Goal: Information Seeking & Learning: Learn about a topic

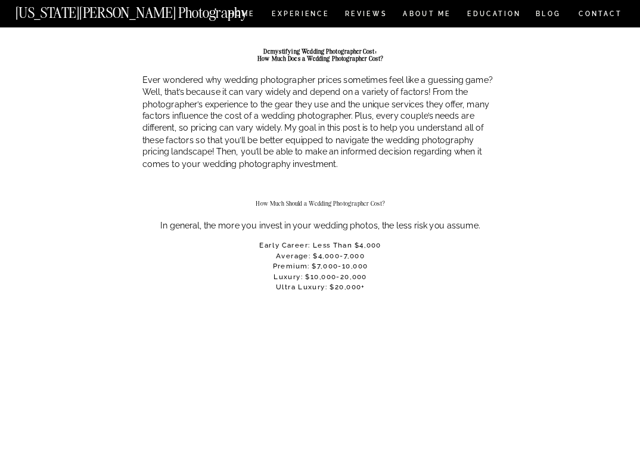
scroll to position [554, 0]
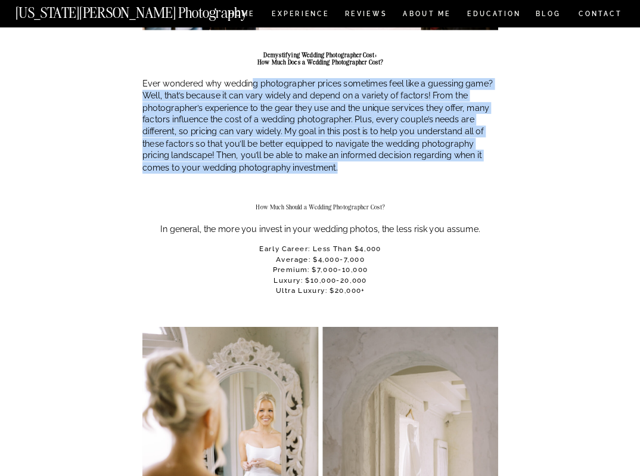
drag, startPoint x: 249, startPoint y: 87, endPoint x: 332, endPoint y: 182, distance: 126.3
click at [332, 182] on div at bounding box center [320, 192] width 356 height 21
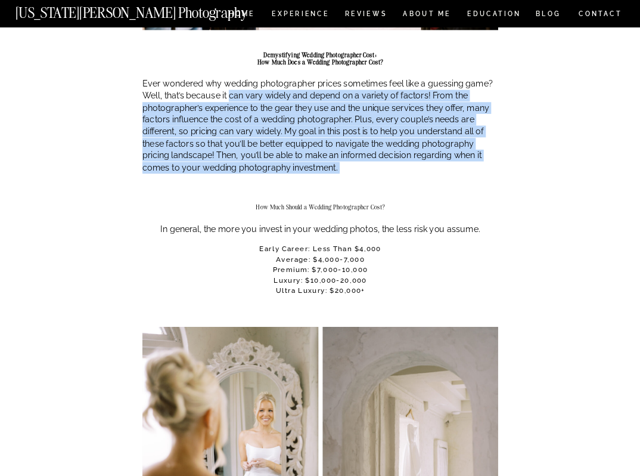
drag, startPoint x: 332, startPoint y: 182, endPoint x: 236, endPoint y: 83, distance: 138.3
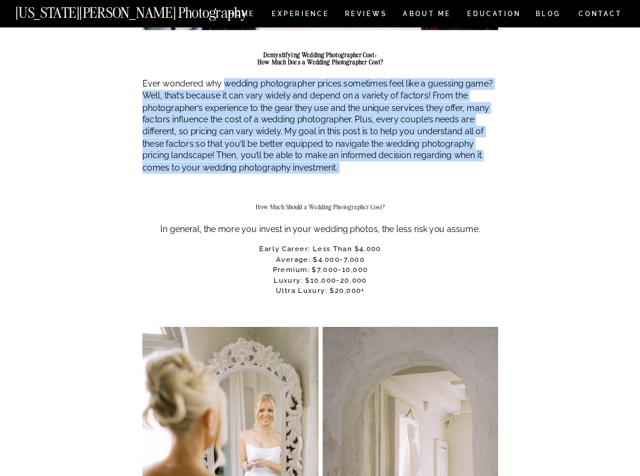
click at [235, 82] on p "Ever wondered why wedding photographer prices sometimes feel like a guessing ga…" at bounding box center [320, 124] width 356 height 95
drag, startPoint x: 228, startPoint y: 70, endPoint x: 325, endPoint y: 180, distance: 147.3
click at [325, 182] on div at bounding box center [320, 192] width 356 height 21
drag, startPoint x: 325, startPoint y: 180, endPoint x: 231, endPoint y: 64, distance: 149.5
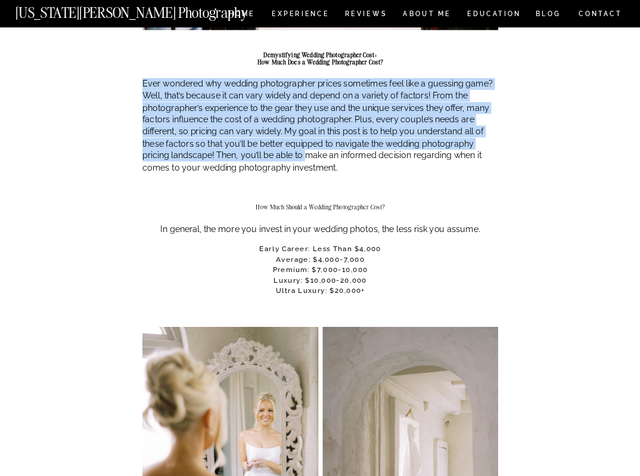
drag, startPoint x: 231, startPoint y: 64, endPoint x: 302, endPoint y: 160, distance: 119.2
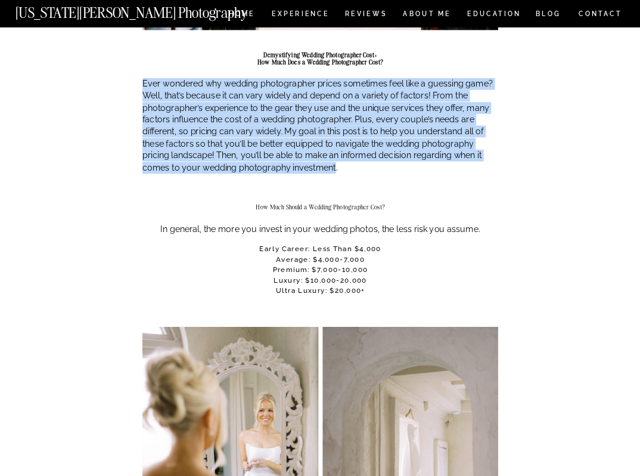
click at [302, 160] on p "Ever wondered why wedding photographer prices sometimes feel like a guessing ga…" at bounding box center [320, 124] width 356 height 95
drag, startPoint x: 331, startPoint y: 165, endPoint x: 244, endPoint y: 73, distance: 126.9
drag, startPoint x: 244, startPoint y: 73, endPoint x: 355, endPoint y: 174, distance: 149.8
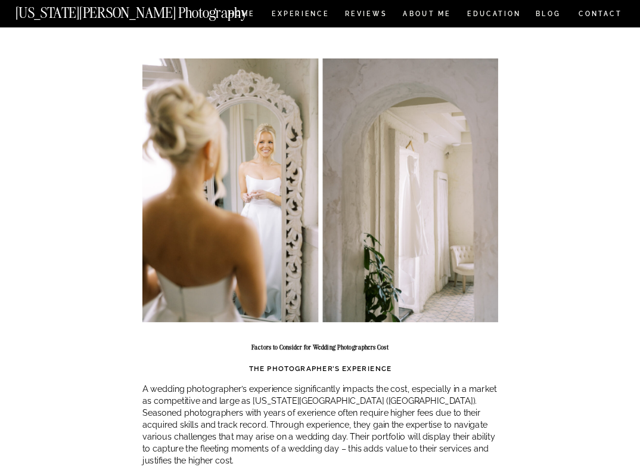
scroll to position [1088, 0]
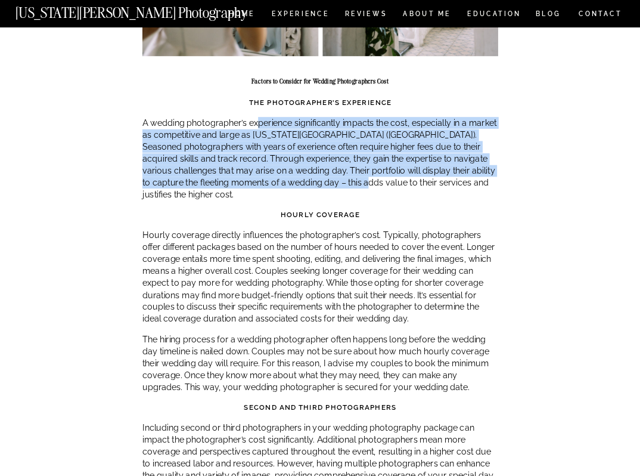
drag, startPoint x: 257, startPoint y: 117, endPoint x: 336, endPoint y: 179, distance: 100.5
click at [336, 179] on p "A wedding photographer’s experience significantly impacts the cost, especially …" at bounding box center [320, 158] width 356 height 83
drag, startPoint x: 336, startPoint y: 179, endPoint x: 266, endPoint y: 118, distance: 93.4
click at [266, 118] on p "A wedding photographer’s experience significantly impacts the cost, especially …" at bounding box center [320, 158] width 356 height 83
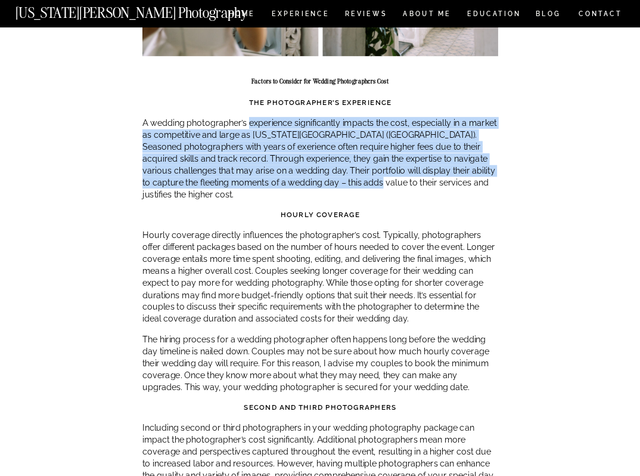
click at [266, 118] on p "A wedding photographer’s experience significantly impacts the cost, especially …" at bounding box center [320, 158] width 356 height 83
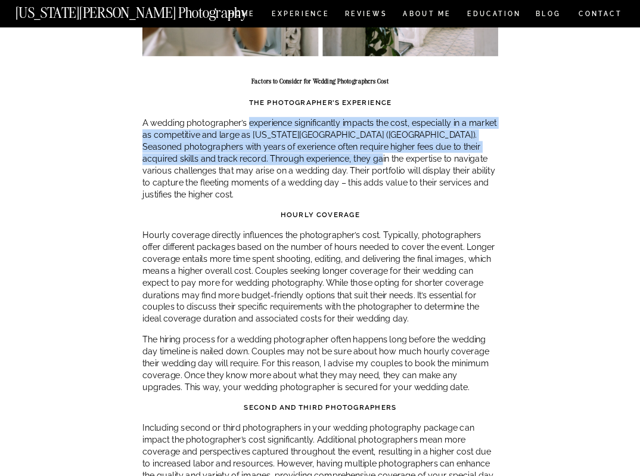
drag, startPoint x: 266, startPoint y: 118, endPoint x: 345, endPoint y: 185, distance: 103.6
click at [345, 184] on p "A wedding photographer’s experience significantly impacts the cost, especially …" at bounding box center [320, 158] width 356 height 83
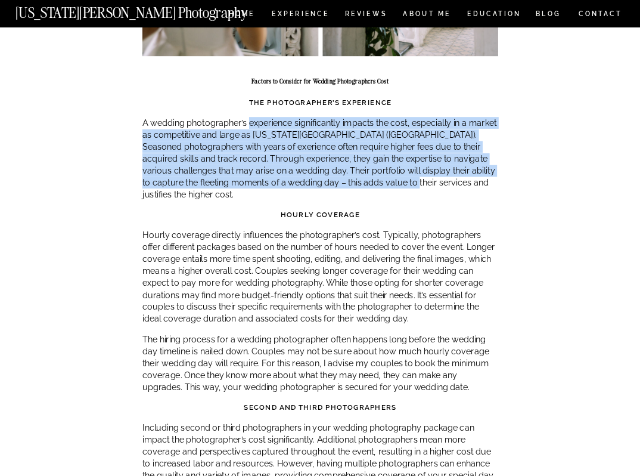
click at [345, 185] on p "A wedding photographer’s experience significantly impacts the cost, especially …" at bounding box center [320, 158] width 356 height 83
drag, startPoint x: 345, startPoint y: 185, endPoint x: 262, endPoint y: 115, distance: 108.7
click at [262, 117] on p "A wedding photographer’s experience significantly impacts the cost, especially …" at bounding box center [320, 158] width 356 height 83
drag, startPoint x: 262, startPoint y: 115, endPoint x: 346, endPoint y: 189, distance: 111.9
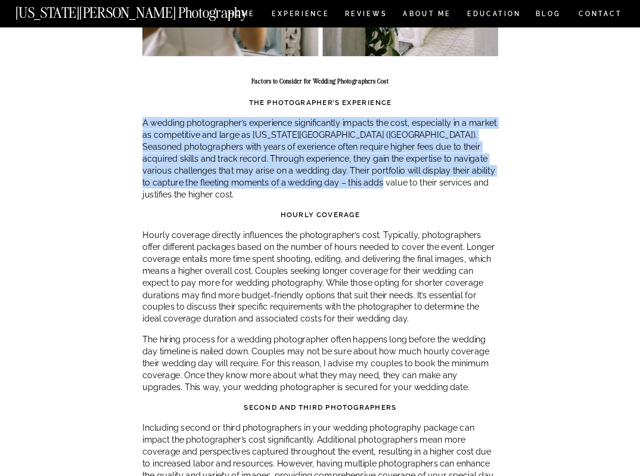
click at [345, 188] on div "Demystifying Wedding Photographer Cost: How Much Does a Wedding Photographer Co…" at bounding box center [320, 329] width 356 height 2184
click at [346, 189] on div "Demystifying Wedding Photographer Cost: How Much Does a Wedding Photographer Co…" at bounding box center [320, 329] width 356 height 2184
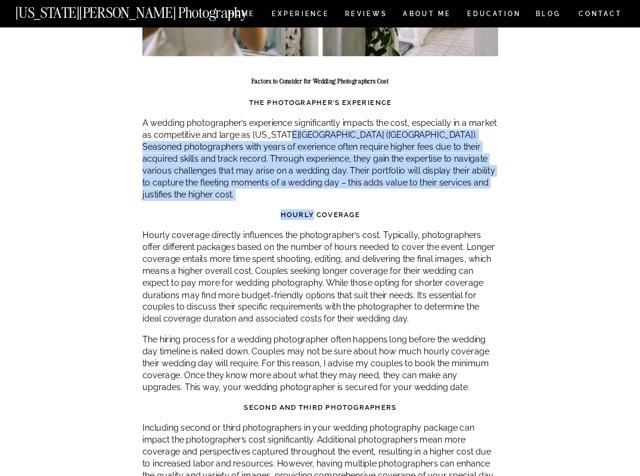
drag, startPoint x: 346, startPoint y: 189, endPoint x: 270, endPoint y: 117, distance: 104.1
click at [271, 118] on div "Demystifying Wedding Photographer Cost: How Much Does a Wedding Photographer Co…" at bounding box center [320, 329] width 356 height 2184
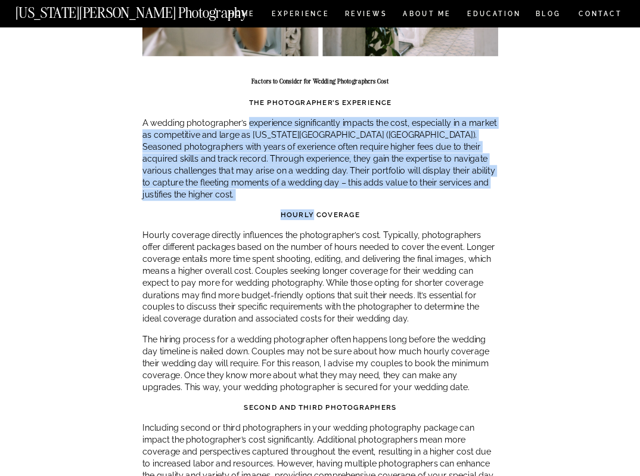
click at [270, 117] on p "A wedding photographer’s experience significantly impacts the cost, especially …" at bounding box center [320, 158] width 356 height 83
drag, startPoint x: 270, startPoint y: 117, endPoint x: 343, endPoint y: 191, distance: 104.1
click at [343, 191] on div "Demystifying Wedding Photographer Cost: How Much Does a Wedding Photographer Co…" at bounding box center [320, 329] width 356 height 2184
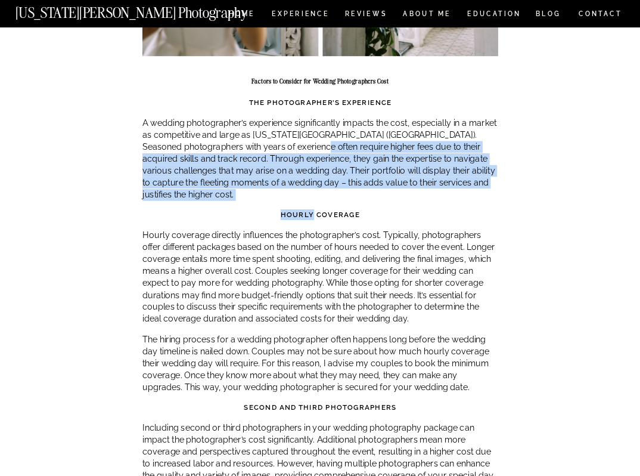
drag, startPoint x: 340, startPoint y: 190, endPoint x: 285, endPoint y: 134, distance: 78.4
click at [287, 136] on div "Demystifying Wedding Photographer Cost: How Much Does a Wedding Photographer Co…" at bounding box center [320, 329] width 356 height 2184
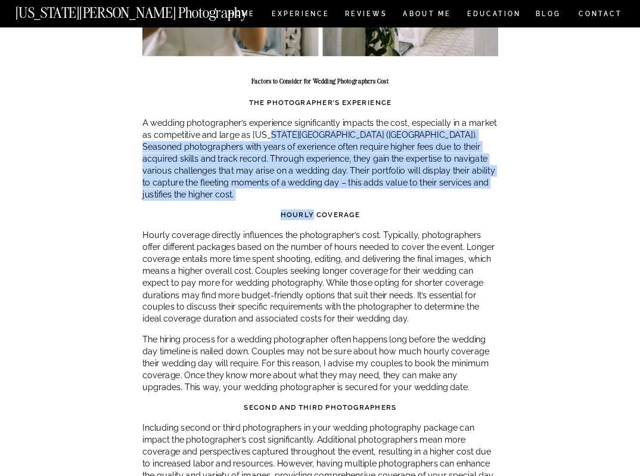
click at [285, 134] on p "A wedding photographer’s experience significantly impacts the cost, especially …" at bounding box center [320, 158] width 356 height 83
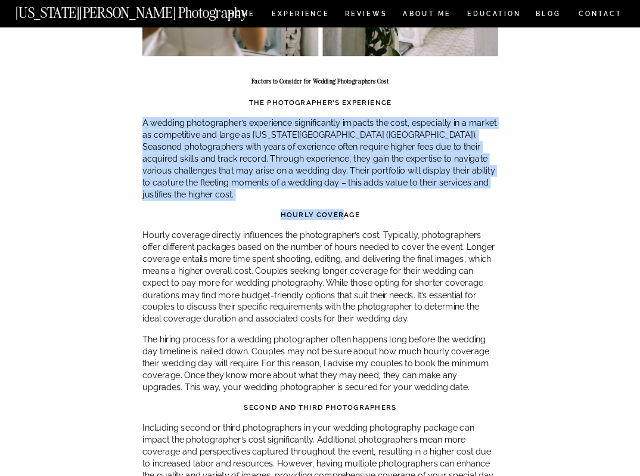
drag, startPoint x: 274, startPoint y: 108, endPoint x: 342, endPoint y: 198, distance: 113.1
click at [342, 198] on div "Demystifying Wedding Photographer Cost: How Much Does a Wedding Photographer Co…" at bounding box center [320, 329] width 356 height 2184
click at [342, 210] on strong "Hourly coverage" at bounding box center [320, 214] width 79 height 8
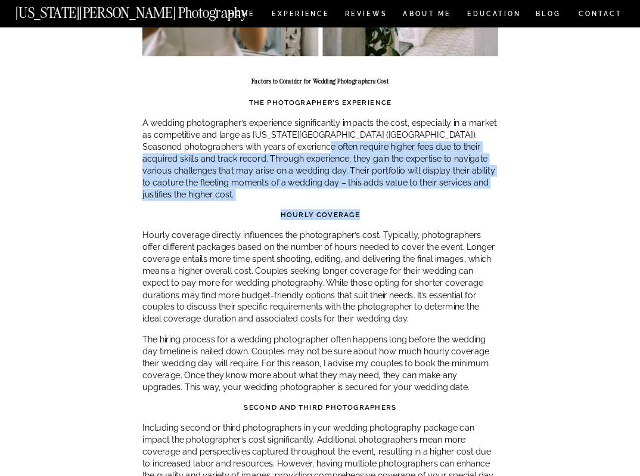
drag, startPoint x: 342, startPoint y: 198, endPoint x: 274, endPoint y: 129, distance: 97.4
click at [275, 132] on div "Demystifying Wedding Photographer Cost: How Much Does a Wedding Photographer Co…" at bounding box center [320, 329] width 356 height 2184
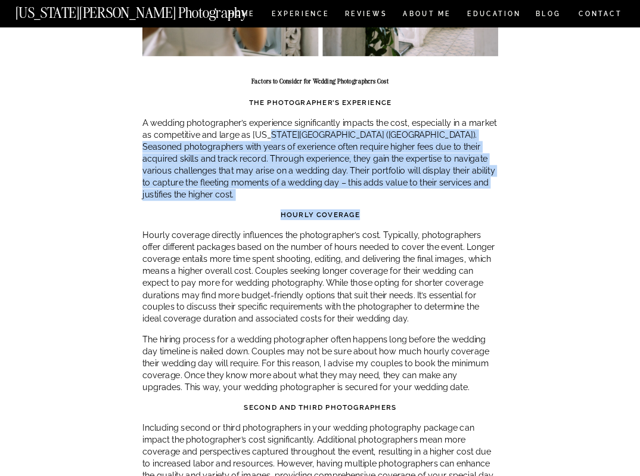
click at [274, 129] on p "A wedding photographer’s experience significantly impacts the cost, especially …" at bounding box center [320, 158] width 356 height 83
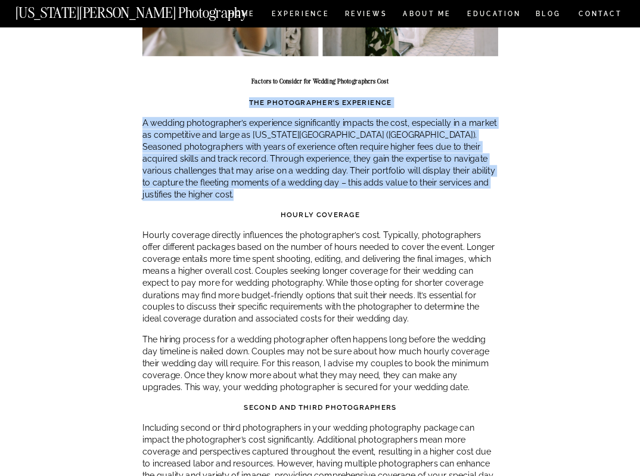
drag, startPoint x: 252, startPoint y: 105, endPoint x: 326, endPoint y: 197, distance: 118.7
click at [326, 197] on div "Demystifying Wedding Photographer Cost: How Much Does a Wedding Photographer Co…" at bounding box center [320, 329] width 356 height 2184
click at [326, 210] on strong "Hourly coverage" at bounding box center [320, 214] width 79 height 8
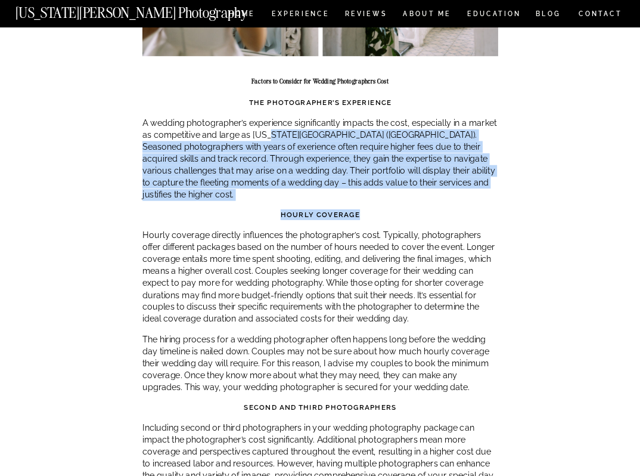
drag, startPoint x: 326, startPoint y: 197, endPoint x: 274, endPoint y: 132, distance: 83.5
click at [274, 132] on div "Demystifying Wedding Photographer Cost: How Much Does a Wedding Photographer Co…" at bounding box center [320, 329] width 356 height 2184
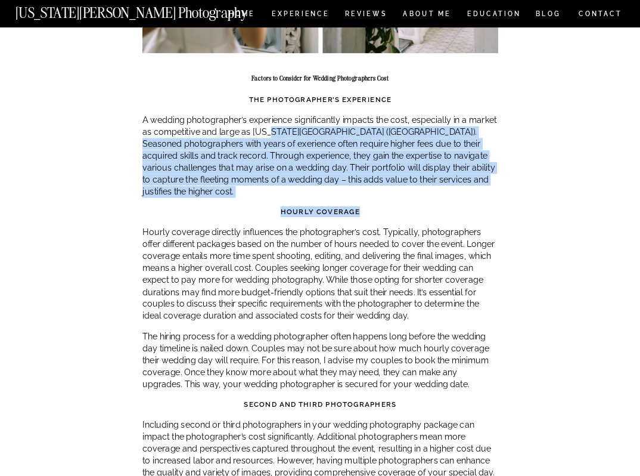
scroll to position [1113, 0]
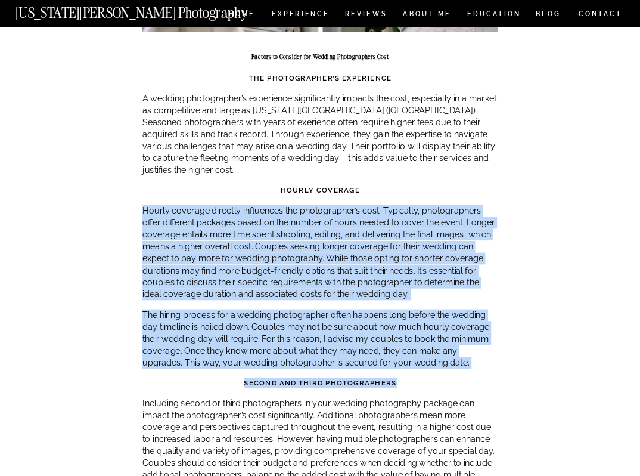
drag, startPoint x: 261, startPoint y: 187, endPoint x: 427, endPoint y: 373, distance: 249.1
click at [426, 372] on div "Demystifying Wedding Photographer Cost: How Much Does a Wedding Photographer Co…" at bounding box center [320, 305] width 356 height 2184
click at [427, 377] on h3 "Second and third photographers" at bounding box center [320, 382] width 356 height 10
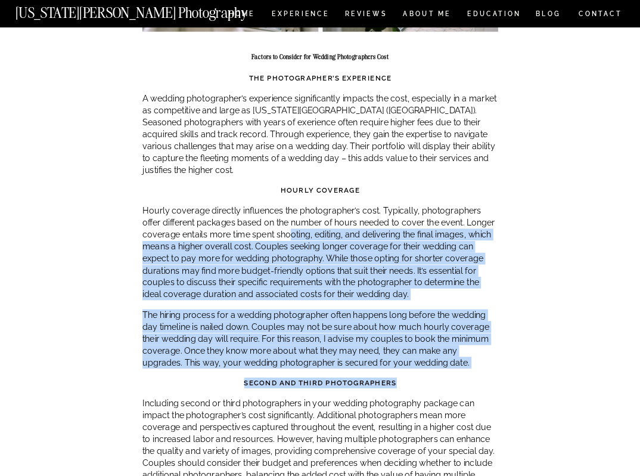
drag, startPoint x: 427, startPoint y: 370, endPoint x: 284, endPoint y: 212, distance: 213.0
click at [285, 217] on div "Demystifying Wedding Photographer Cost: How Much Does a Wedding Photographer Co…" at bounding box center [320, 305] width 356 height 2184
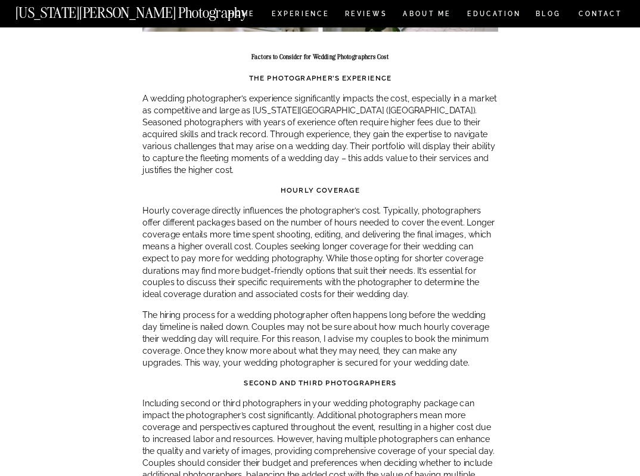
click at [284, 210] on p "Hourly coverage directly influences the photographer’s cost. Typically, photogr…" at bounding box center [320, 251] width 356 height 95
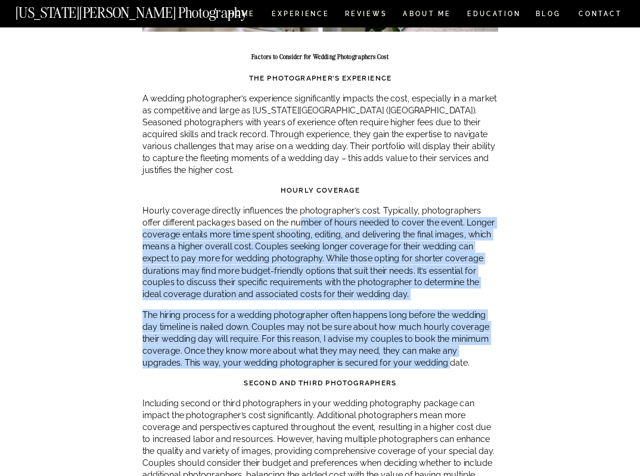
drag, startPoint x: 280, startPoint y: 204, endPoint x: 403, endPoint y: 350, distance: 192.0
click at [403, 350] on div "Demystifying Wedding Photographer Cost: How Much Does a Wedding Photographer Co…" at bounding box center [320, 305] width 356 height 2184
click at [403, 350] on p "The hiring process for a wedding photographer often happens long before the wed…" at bounding box center [320, 339] width 356 height 60
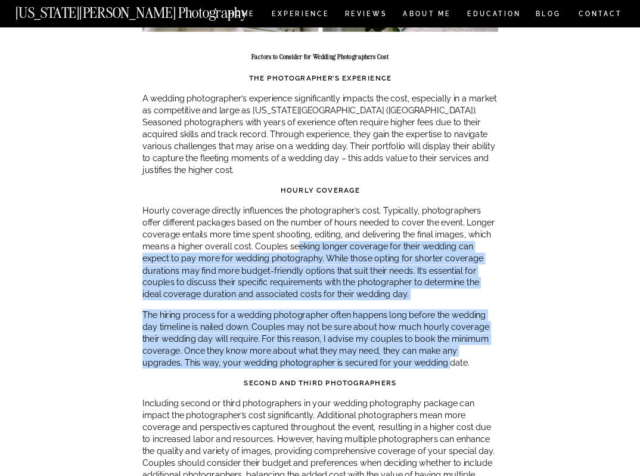
drag, startPoint x: 404, startPoint y: 352, endPoint x: 263, endPoint y: 190, distance: 214.2
click at [263, 191] on div "Demystifying Wedding Photographer Cost: How Much Does a Wedding Photographer Co…" at bounding box center [320, 305] width 356 height 2184
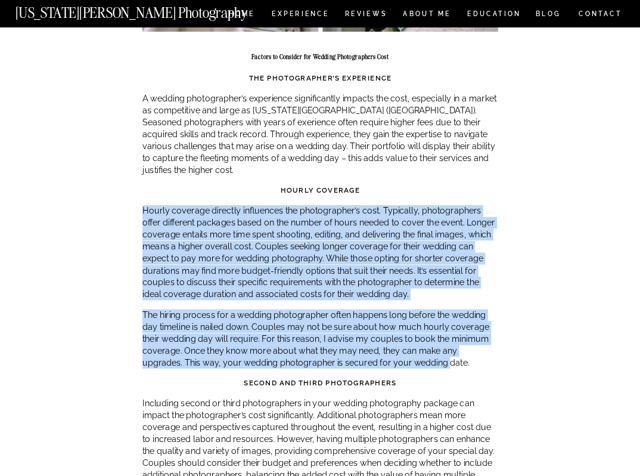
click at [263, 190] on div "Demystifying Wedding Photographer Cost: How Much Does a Wedding Photographer Co…" at bounding box center [320, 305] width 356 height 2184
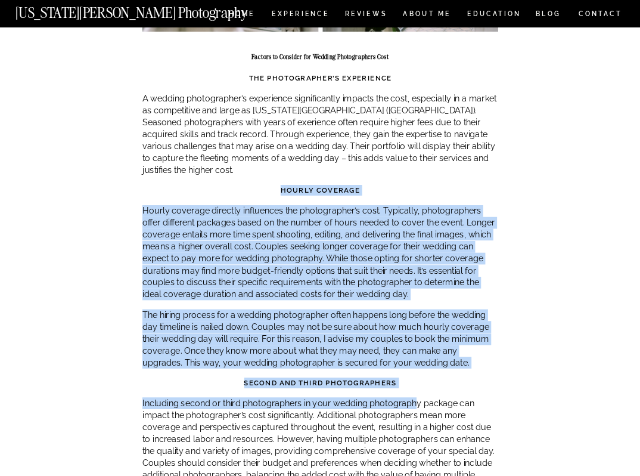
drag, startPoint x: 262, startPoint y: 200, endPoint x: 415, endPoint y: 391, distance: 244.2
click at [415, 391] on div "Demystifying Wedding Photographer Cost: How Much Does a Wedding Photographer Co…" at bounding box center [320, 305] width 356 height 2184
click at [415, 397] on p "Including second or third photographers in your wedding photography package can…" at bounding box center [320, 450] width 356 height 107
drag, startPoint x: 415, startPoint y: 391, endPoint x: 271, endPoint y: 160, distance: 272.0
click at [271, 160] on div "Demystifying Wedding Photographer Cost: How Much Does a Wedding Photographer Co…" at bounding box center [320, 305] width 356 height 2184
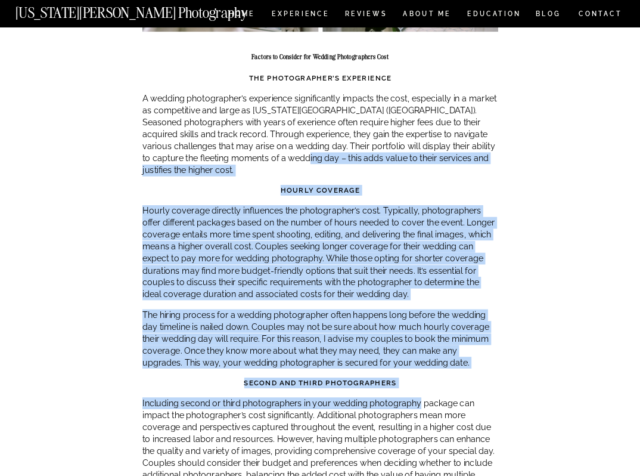
click at [271, 160] on p "A wedding photographer’s experience significantly impacts the cost, especially …" at bounding box center [320, 133] width 356 height 83
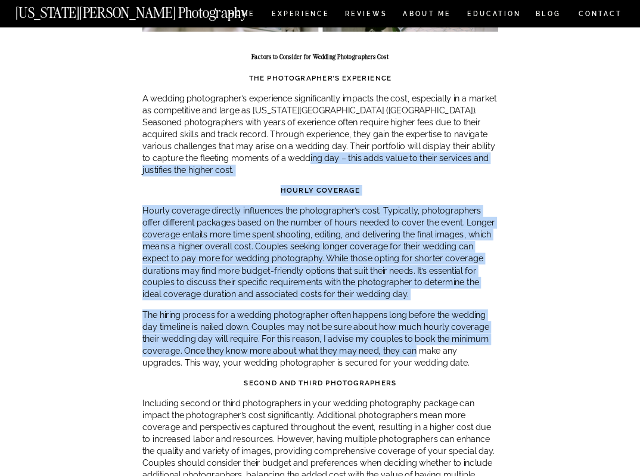
drag, startPoint x: 271, startPoint y: 160, endPoint x: 411, endPoint y: 348, distance: 234.2
click at [411, 348] on div "Demystifying Wedding Photographer Cost: How Much Does a Wedding Photographer Co…" at bounding box center [320, 305] width 356 height 2184
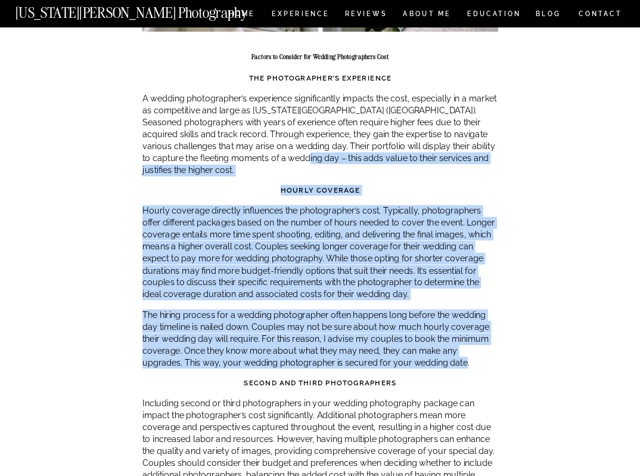
click at [411, 348] on p "The hiring process for a wedding photographer often happens long before the wed…" at bounding box center [320, 339] width 356 height 60
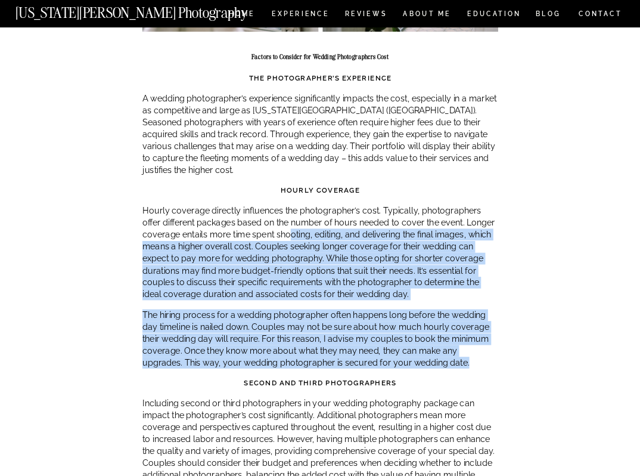
drag, startPoint x: 389, startPoint y: 325, endPoint x: 221, endPoint y: 135, distance: 253.8
click at [222, 135] on div "Demystifying Wedding Photographer Cost: How Much Does a Wedding Photographer Co…" at bounding box center [320, 305] width 356 height 2184
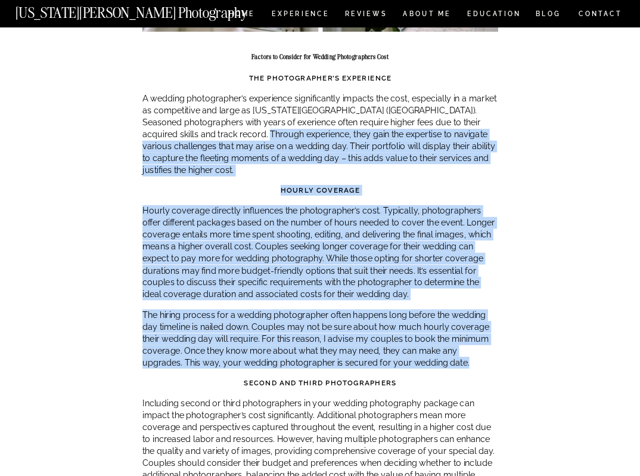
click at [221, 135] on p "A wedding photographer’s experience significantly impacts the cost, especially …" at bounding box center [320, 133] width 356 height 83
drag, startPoint x: 221, startPoint y: 135, endPoint x: 426, endPoint y: 359, distance: 303.7
click at [426, 359] on div "Demystifying Wedding Photographer Cost: How Much Does a Wedding Photographer Co…" at bounding box center [320, 305] width 356 height 2184
click at [337, 271] on p "Hourly coverage directly influences the photographer’s cost. Typically, photogr…" at bounding box center [320, 251] width 356 height 95
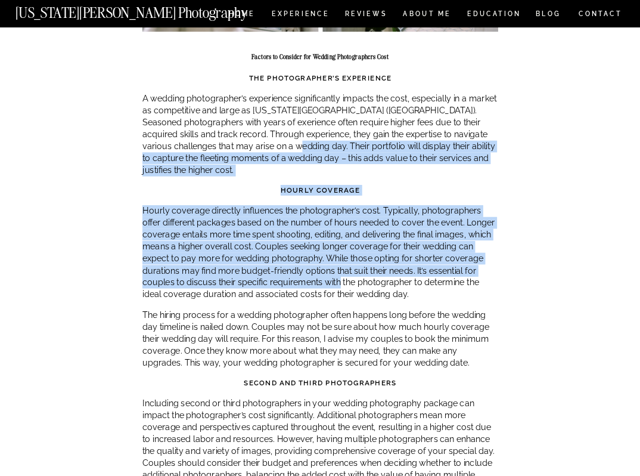
drag, startPoint x: 419, startPoint y: 352, endPoint x: 254, endPoint y: 135, distance: 272.3
click at [254, 135] on div "Demystifying Wedding Photographer Cost: How Much Does a Wedding Photographer Co…" at bounding box center [320, 305] width 356 height 2184
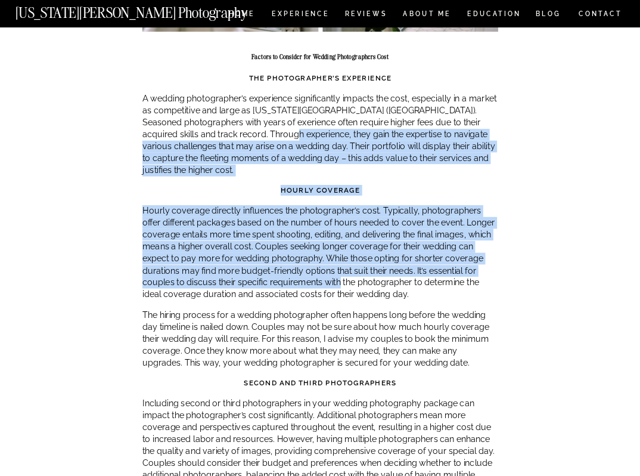
click at [254, 135] on p "A wedding photographer’s experience significantly impacts the cost, especially …" at bounding box center [320, 133] width 356 height 83
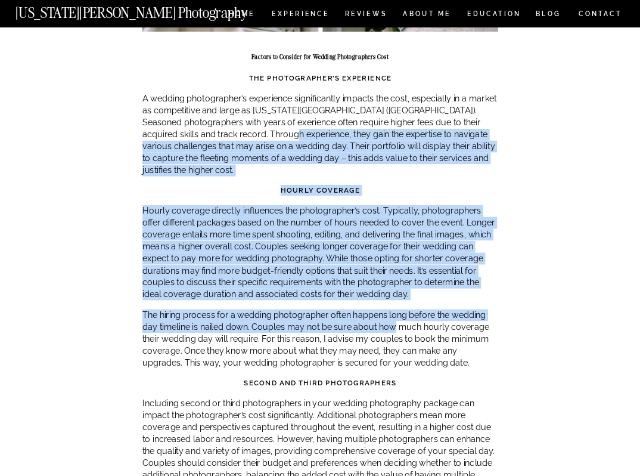
drag, startPoint x: 254, startPoint y: 135, endPoint x: 415, endPoint y: 337, distance: 258.3
click at [415, 337] on div "Demystifying Wedding Photographer Cost: How Much Does a Wedding Photographer Co…" at bounding box center [320, 305] width 356 height 2184
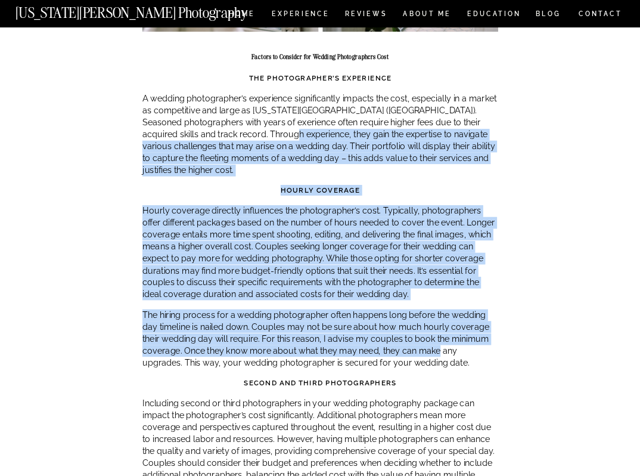
click at [415, 337] on p "The hiring process for a wedding photographer often happens long before the wed…" at bounding box center [320, 339] width 356 height 60
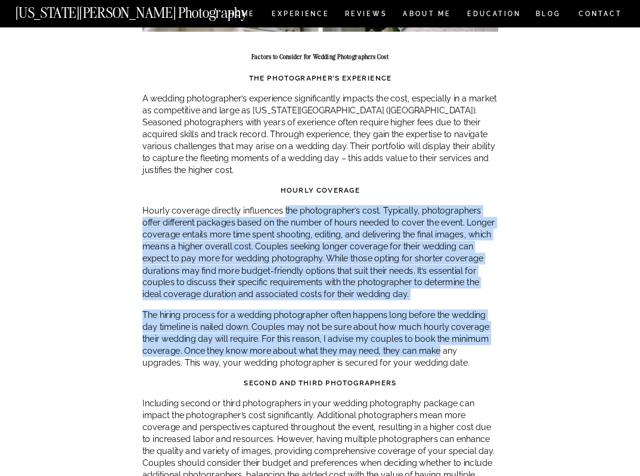
drag
click at [281, 189] on div "Demystifying Wedding Photographer Cost: How Much Does a Wedding Photographer Co…" at bounding box center [320, 305] width 356 height 2184
click at [276, 182] on div "Demystifying Wedding Photographer Cost: How Much Does a Wedding Photographer Co…" at bounding box center [320, 305] width 356 height 2184
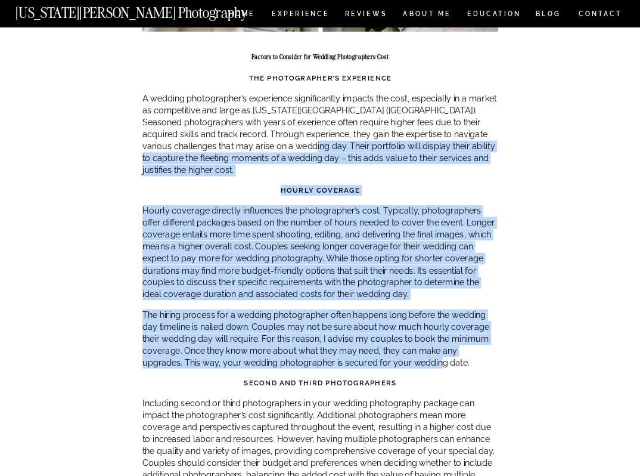
click at [400, 356] on div "Demystifying Wedding Photographer Cost: How Much Does a Wedding Photographer Co…" at bounding box center [320, 305] width 356 height 2184
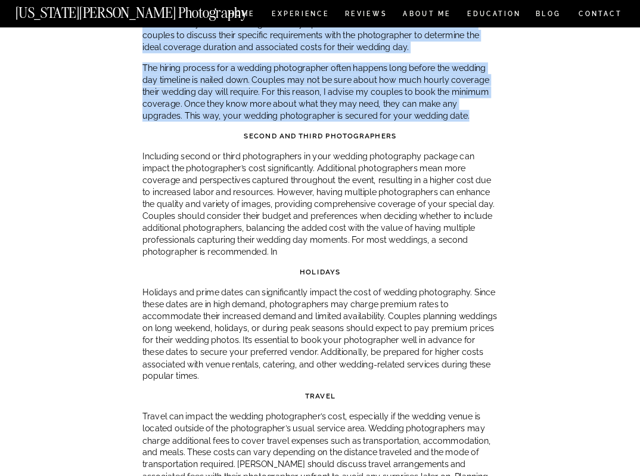
scroll to position [1376, 0]
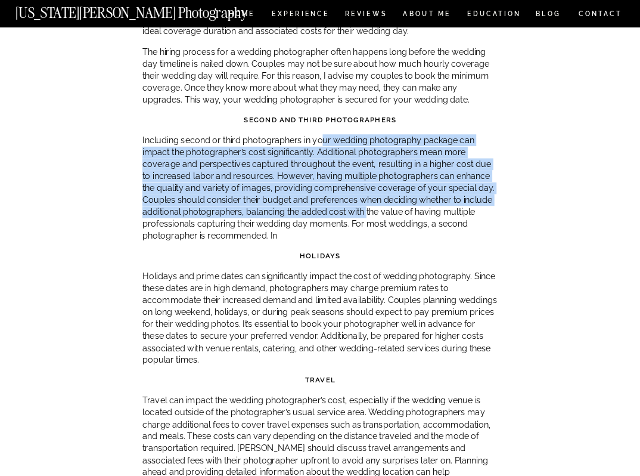
click at [375, 207] on p "Including second or third photographers in your wedding photography package can…" at bounding box center [320, 187] width 356 height 107
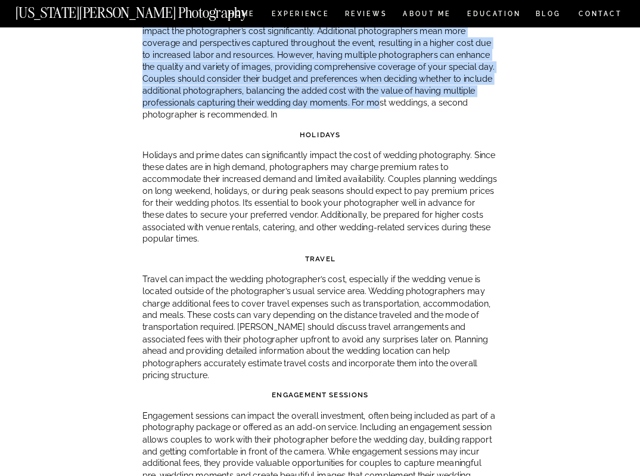
scroll to position [1502, 0]
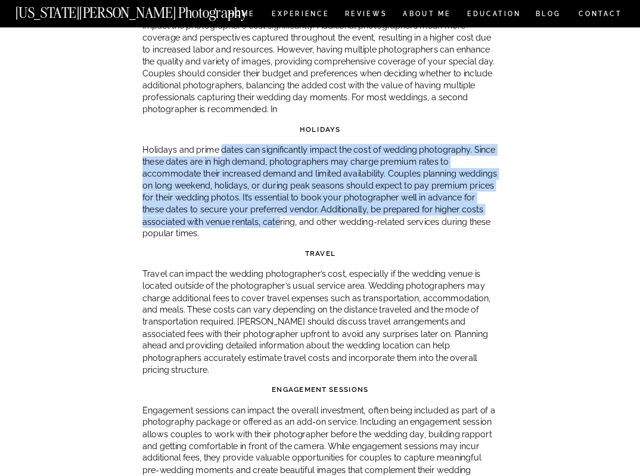
click at [289, 210] on p "Holidays and prime dates can significantly impact the cost of wedding photograp…" at bounding box center [320, 191] width 356 height 95
click at [290, 210] on p "Holidays and prime dates can significantly impact the cost of wedding photograp…" at bounding box center [320, 191] width 356 height 95
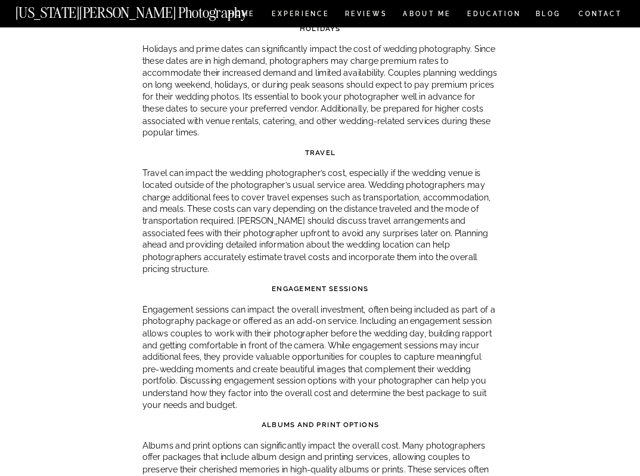
scroll to position [1601, 0]
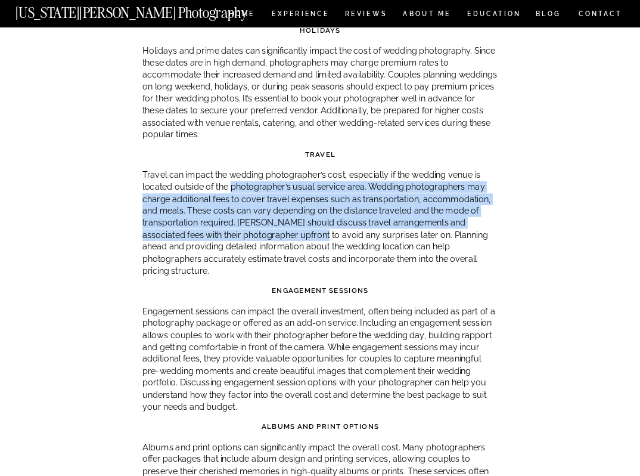
click at [316, 248] on p "Travel can impact the wedding photographer’s cost, especially if the wedding ve…" at bounding box center [320, 222] width 356 height 107
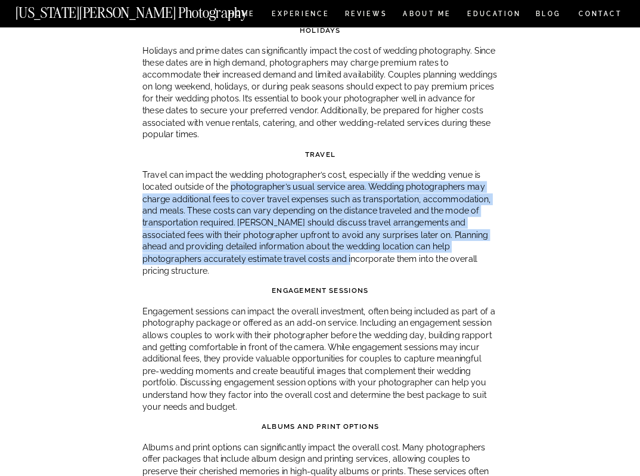
click at [317, 249] on p "Travel can impact the wedding photographer’s cost, especially if the wedding ve…" at bounding box center [320, 222] width 356 height 107
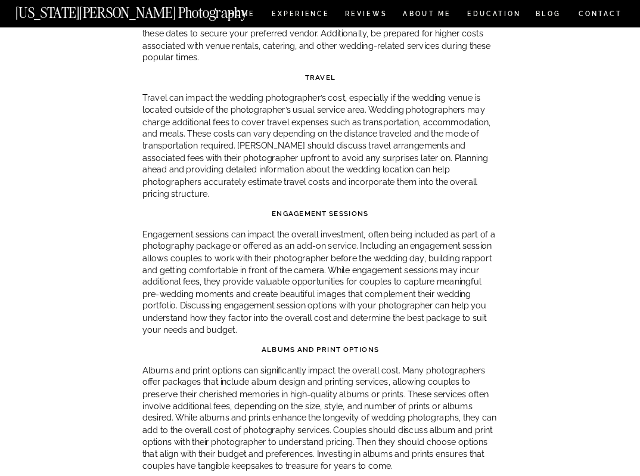
scroll to position [1685, 0]
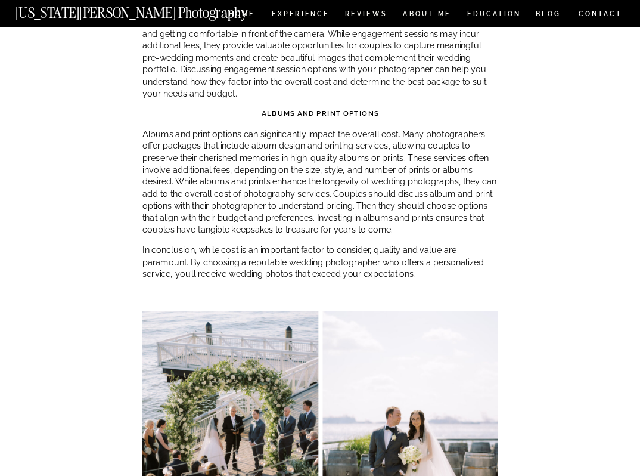
scroll to position [1928, 0]
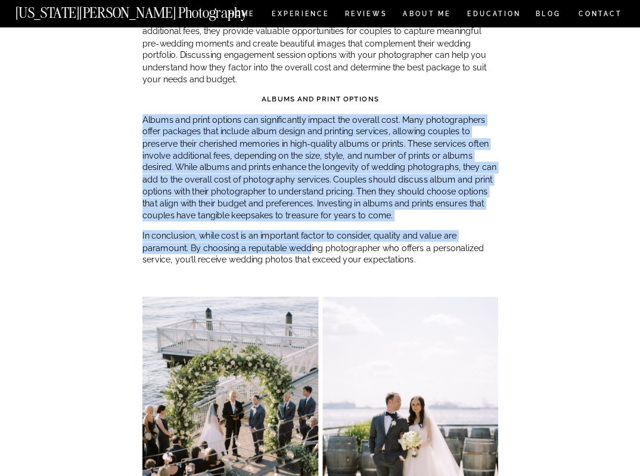
click at [308, 230] on p "In conclusion, while cost is an important factor to consider, quality and value…" at bounding box center [320, 248] width 356 height 36
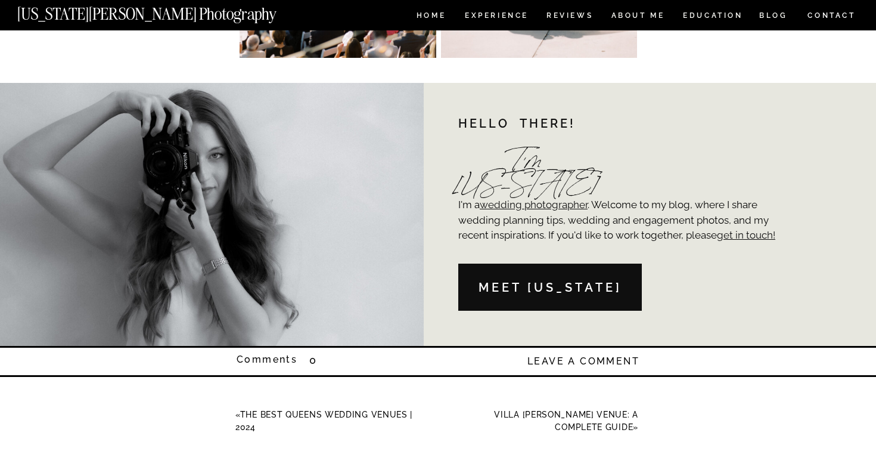
scroll to position [2716, 0]
